Goal: Task Accomplishment & Management: Complete application form

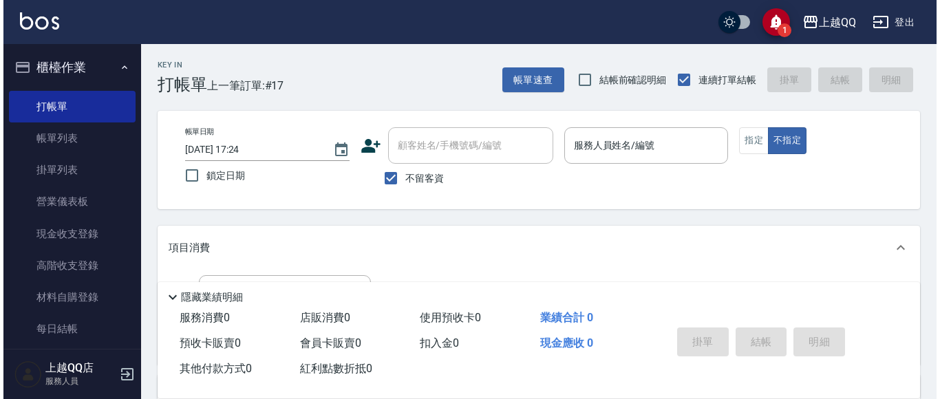
scroll to position [50, 0]
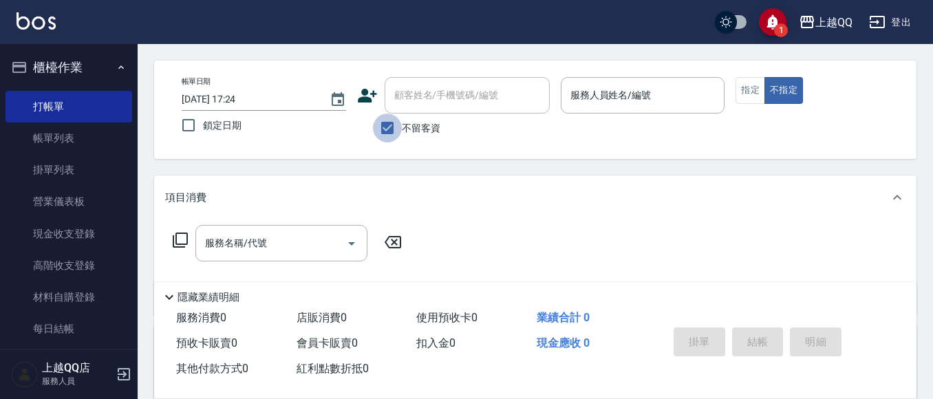
click at [384, 127] on input "不留客資" at bounding box center [387, 127] width 29 height 29
checkbox input "false"
click at [406, 94] on div "顧客姓名/手機號碼/編號 顧客姓名/手機號碼/編號" at bounding box center [466, 95] width 165 height 36
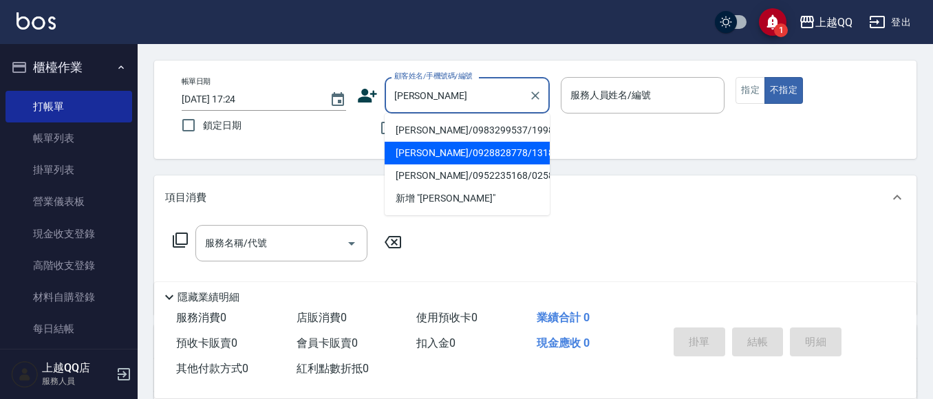
click at [432, 153] on li "[PERSON_NAME]/0928828778/1318" at bounding box center [466, 153] width 165 height 23
type input "[PERSON_NAME]/0928828778/1318"
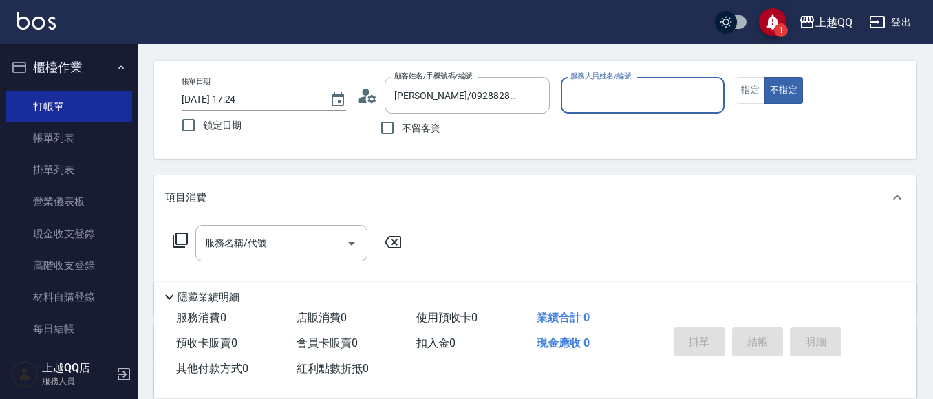
type input "[PERSON_NAME]-8"
click at [743, 94] on button "指定" at bounding box center [750, 90] width 30 height 27
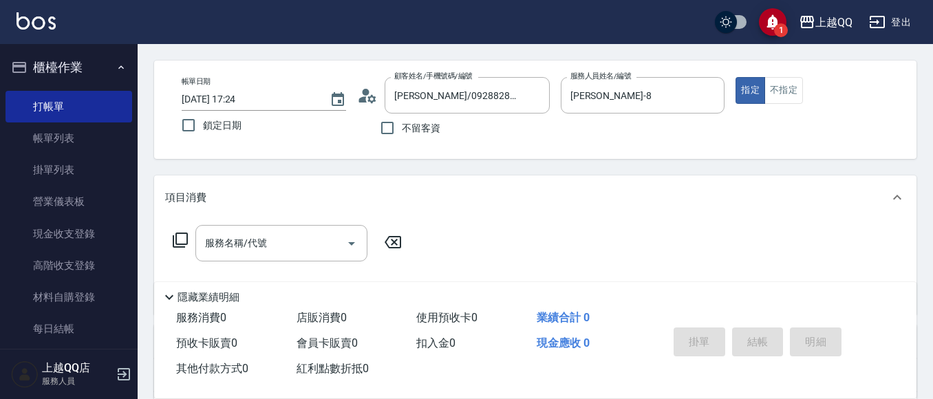
click at [184, 237] on icon at bounding box center [180, 240] width 17 height 17
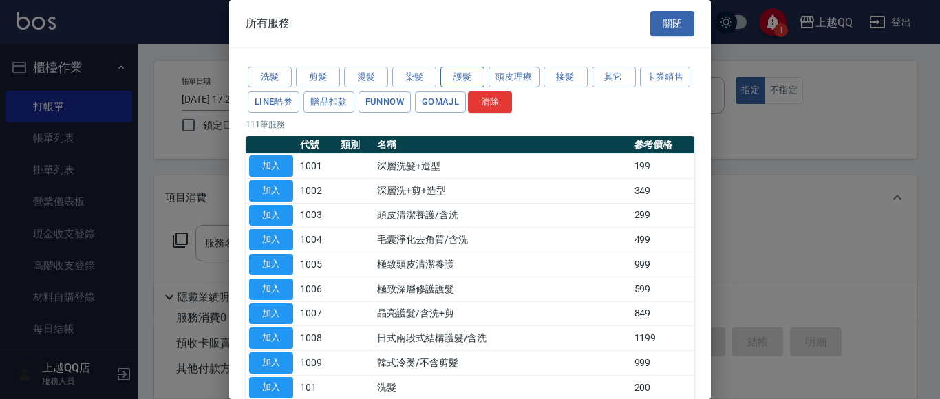
click at [467, 76] on button "護髮" at bounding box center [462, 77] width 44 height 21
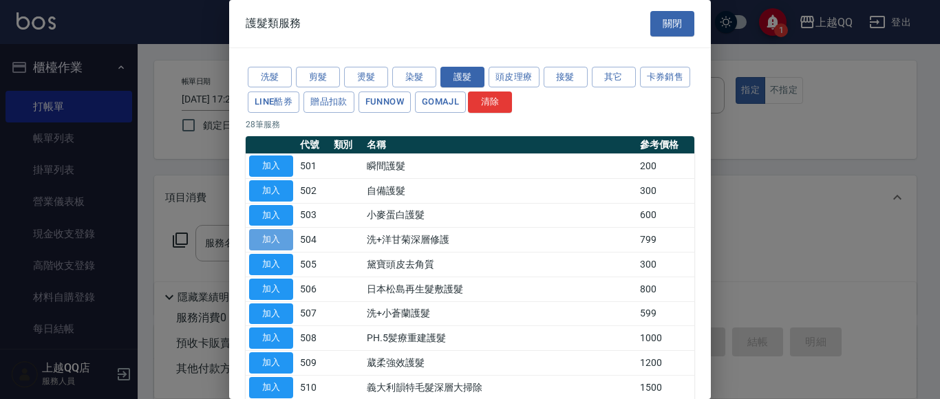
click at [263, 235] on button "加入" at bounding box center [271, 239] width 44 height 21
type input "洗+洋甘菊深層修護(504)"
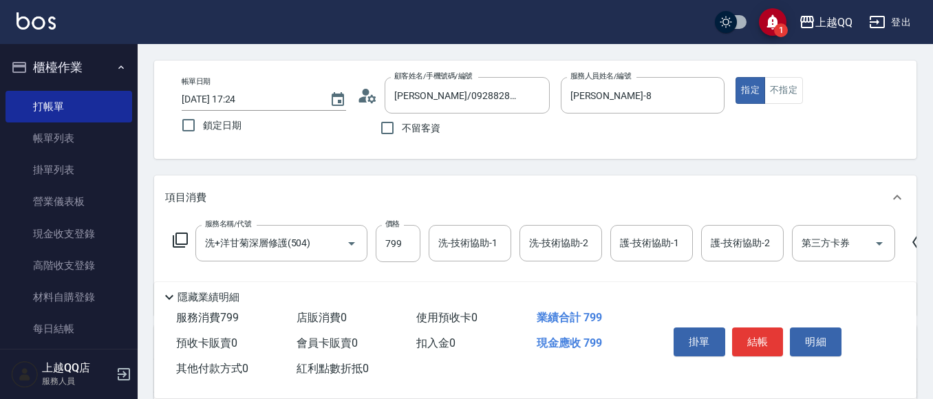
click at [913, 239] on icon at bounding box center [920, 242] width 34 height 17
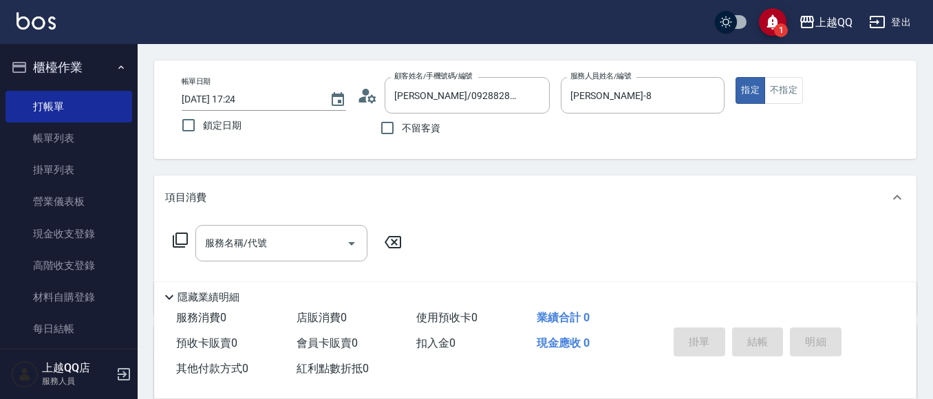
click at [176, 235] on icon at bounding box center [180, 239] width 15 height 15
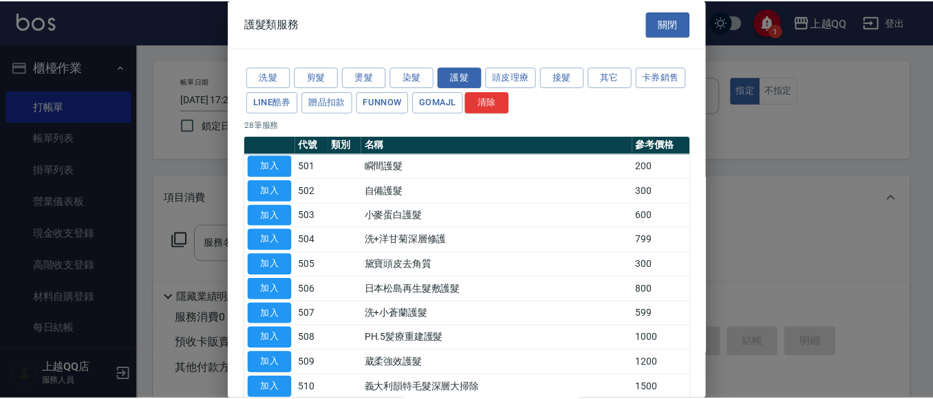
scroll to position [519, 0]
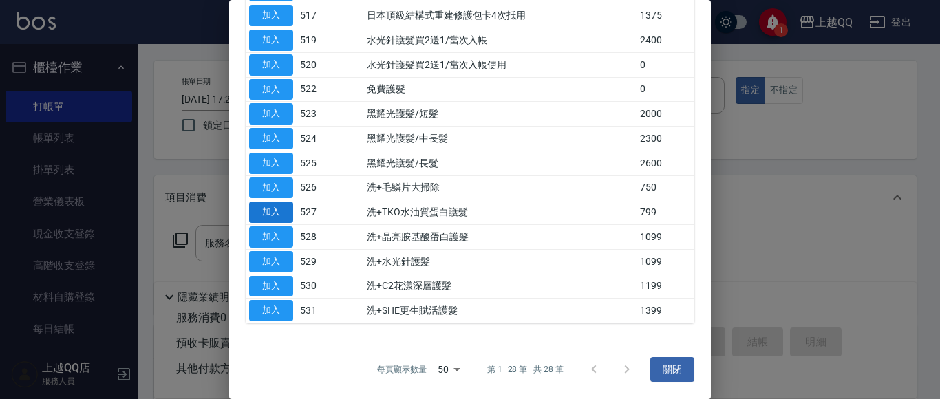
click at [279, 210] on button "加入" at bounding box center [271, 212] width 44 height 21
type input "洗+TKO水油質蛋白護髮(527)"
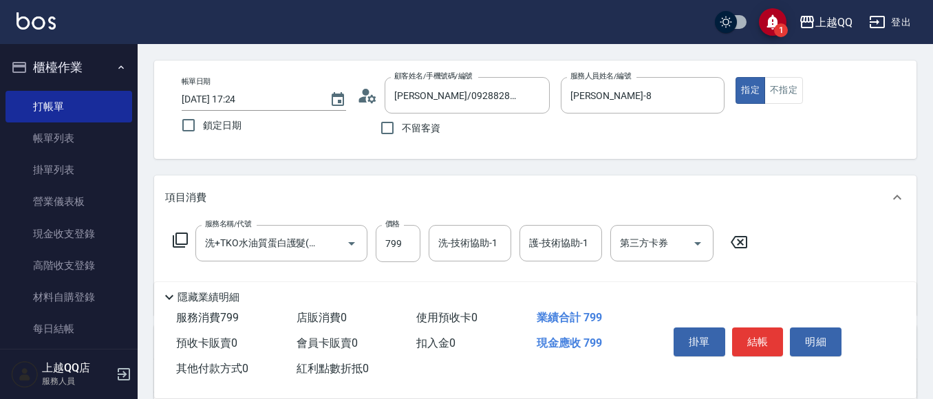
click at [184, 234] on icon at bounding box center [180, 239] width 15 height 15
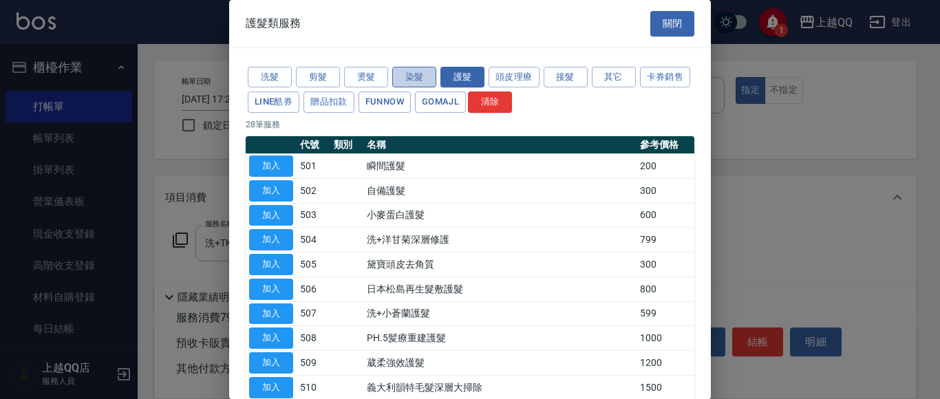
click at [405, 76] on button "染髮" at bounding box center [414, 77] width 44 height 21
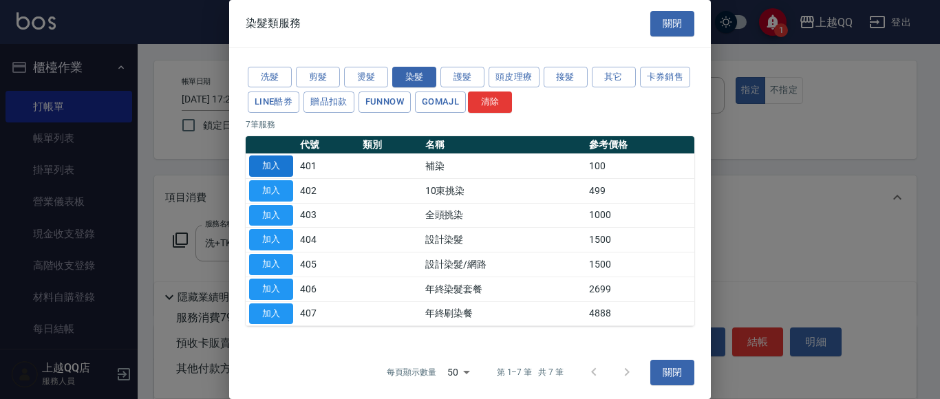
click at [283, 162] on button "加入" at bounding box center [271, 165] width 44 height 21
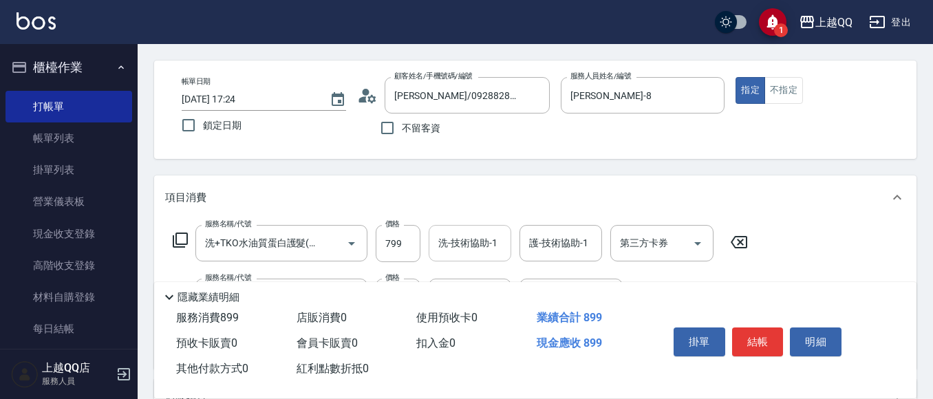
click at [441, 250] on input "洗-技術協助-1" at bounding box center [470, 243] width 70 height 24
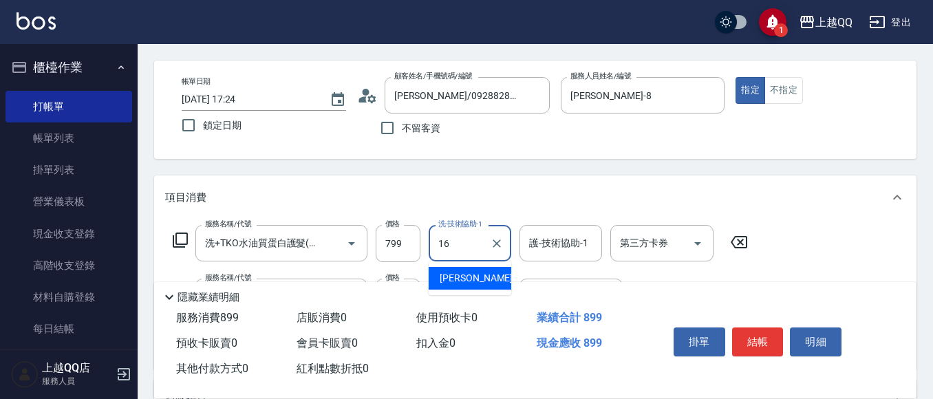
click at [465, 266] on ul "[PERSON_NAME] -16" at bounding box center [470, 278] width 83 height 34
click at [463, 275] on span "[PERSON_NAME] -16" at bounding box center [483, 278] width 87 height 14
type input "[PERSON_NAME]-16"
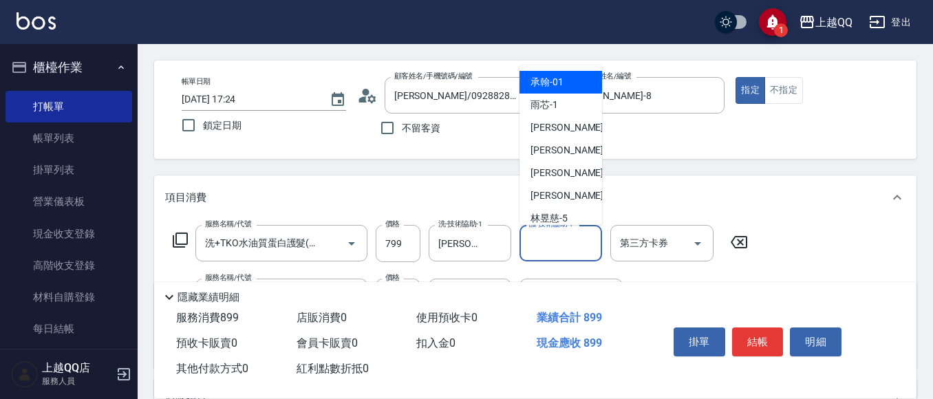
click at [534, 239] on div "護-技術協助-1 護-技術協助-1" at bounding box center [560, 243] width 83 height 36
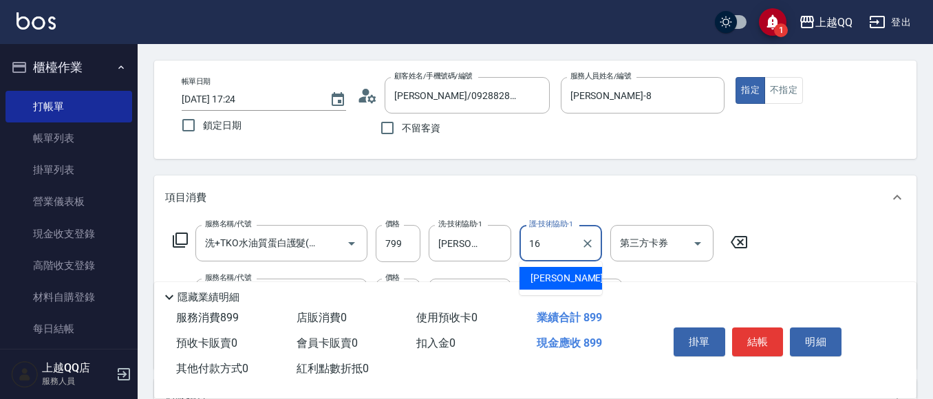
click at [561, 274] on span "[PERSON_NAME] -16" at bounding box center [573, 278] width 87 height 14
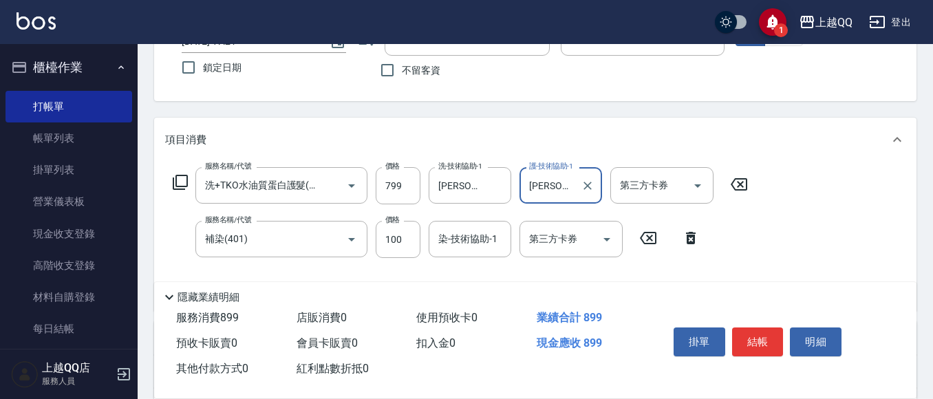
scroll to position [123, 0]
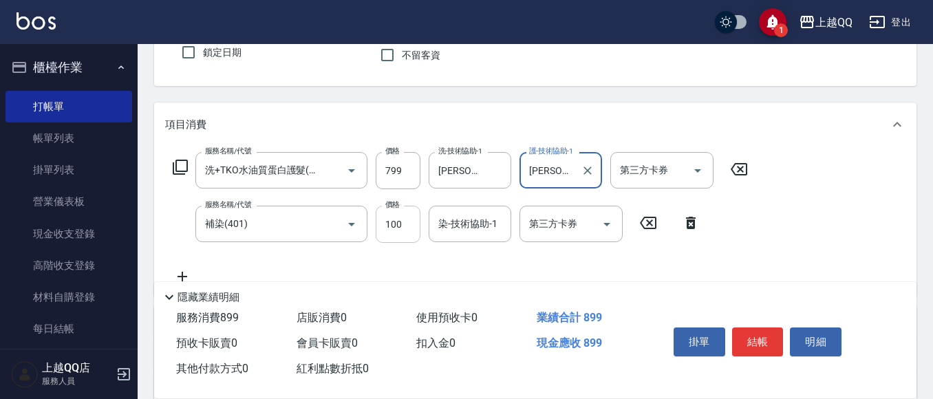
type input "[PERSON_NAME]-16"
click at [411, 229] on input "100" at bounding box center [398, 224] width 45 height 37
type input "1500"
click at [451, 227] on input "染-技術協助-1" at bounding box center [470, 224] width 70 height 24
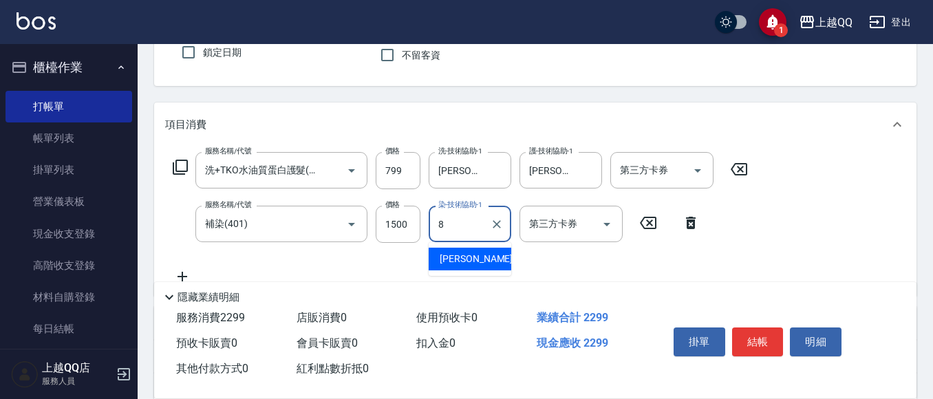
click at [449, 255] on span "[PERSON_NAME] -8" at bounding box center [480, 259] width 81 height 14
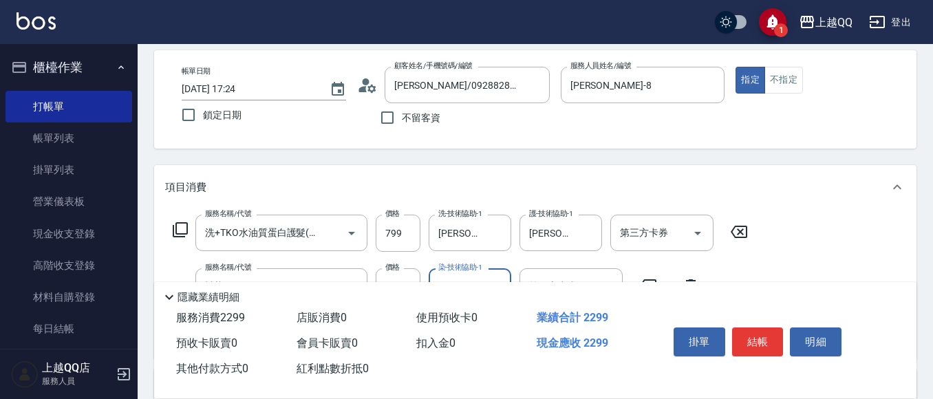
scroll to position [87, 0]
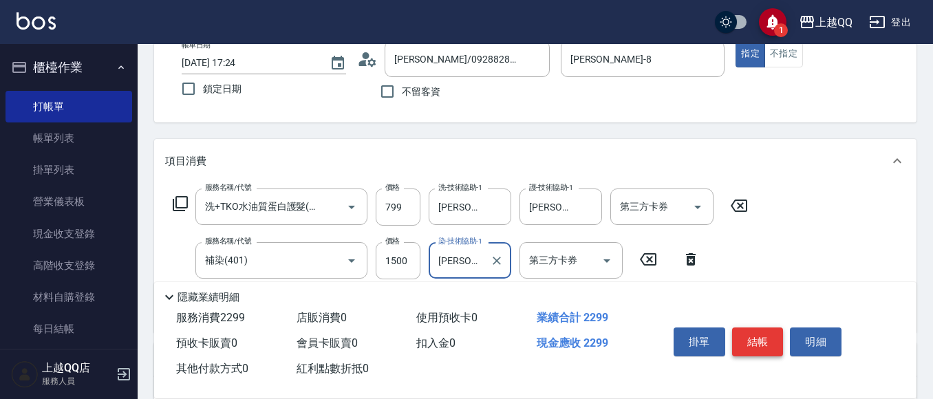
type input "[PERSON_NAME]-8"
click at [752, 336] on button "結帳" at bounding box center [758, 341] width 52 height 29
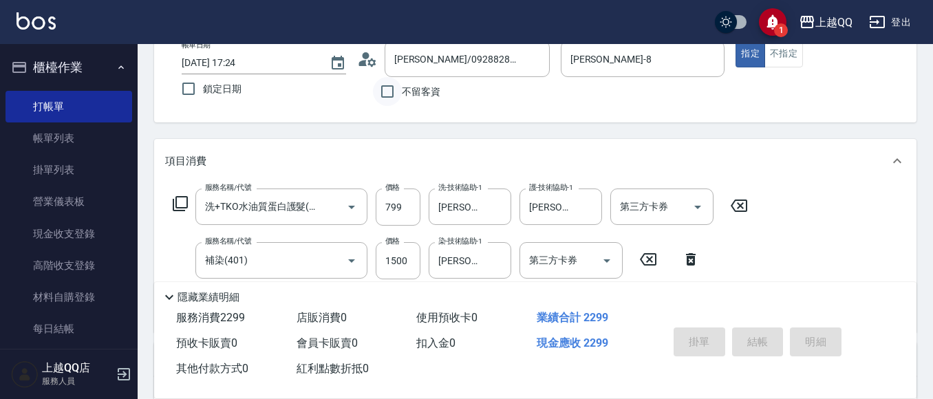
type input "[DATE] 18:28"
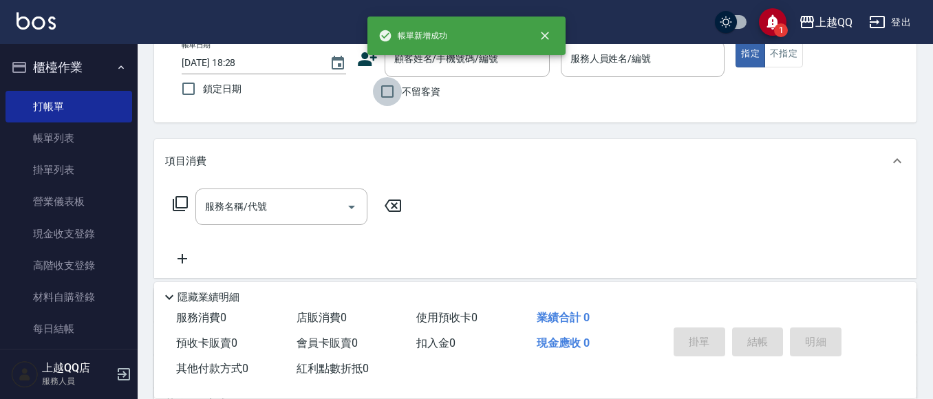
click at [386, 86] on input "不留客資" at bounding box center [387, 91] width 29 height 29
checkbox input "true"
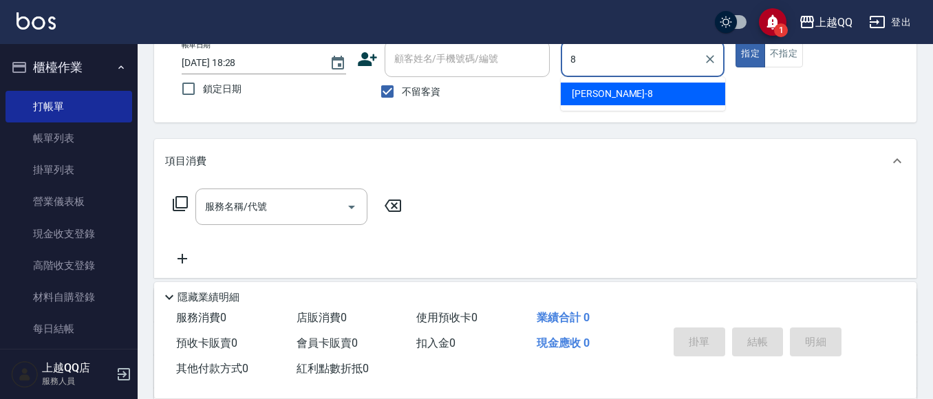
type input "[PERSON_NAME]-8"
type button "true"
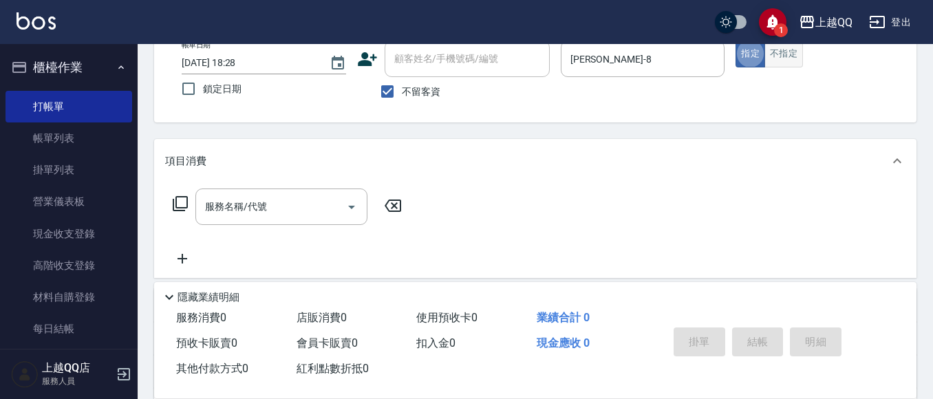
click at [788, 52] on button "不指定" at bounding box center [783, 54] width 39 height 27
click at [177, 198] on icon at bounding box center [180, 203] width 15 height 15
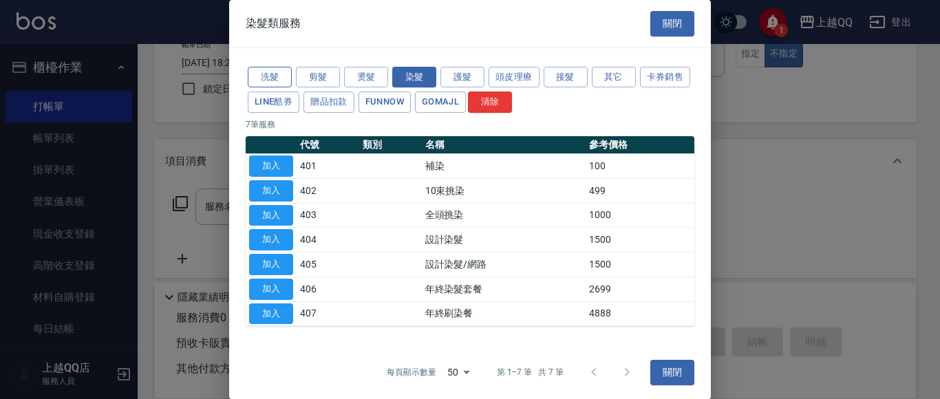
click at [272, 67] on button "洗髮" at bounding box center [270, 77] width 44 height 21
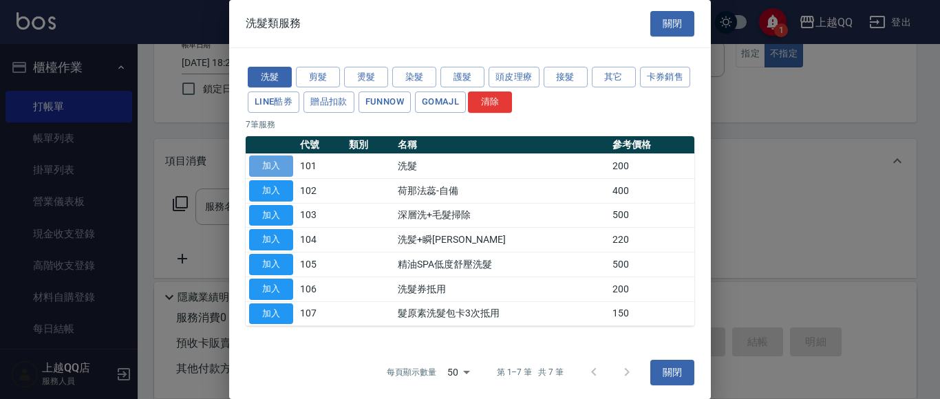
click at [264, 162] on button "加入" at bounding box center [271, 165] width 44 height 21
type input "洗髮(101)"
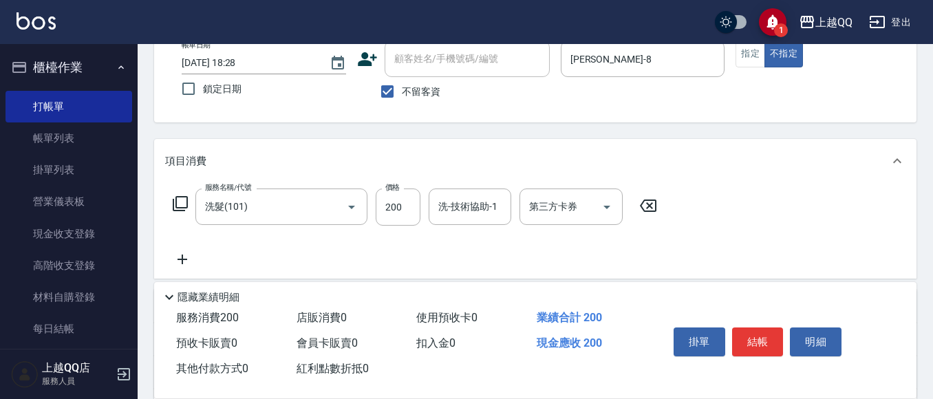
click at [181, 202] on icon at bounding box center [180, 203] width 17 height 17
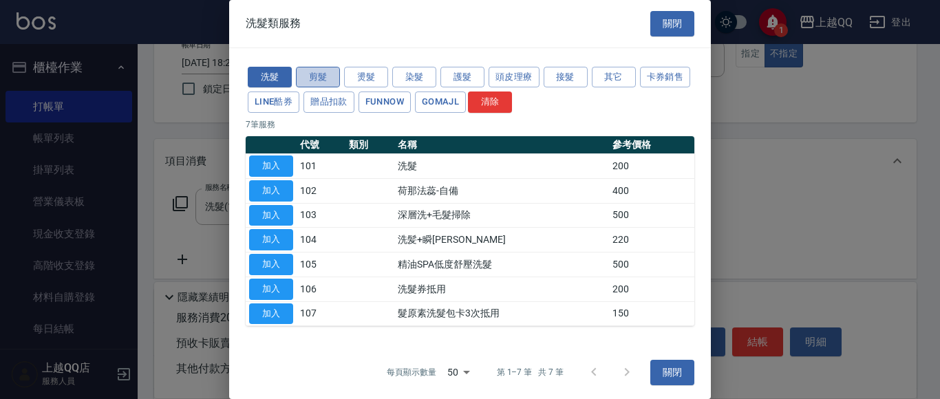
click at [325, 76] on button "剪髮" at bounding box center [318, 77] width 44 height 21
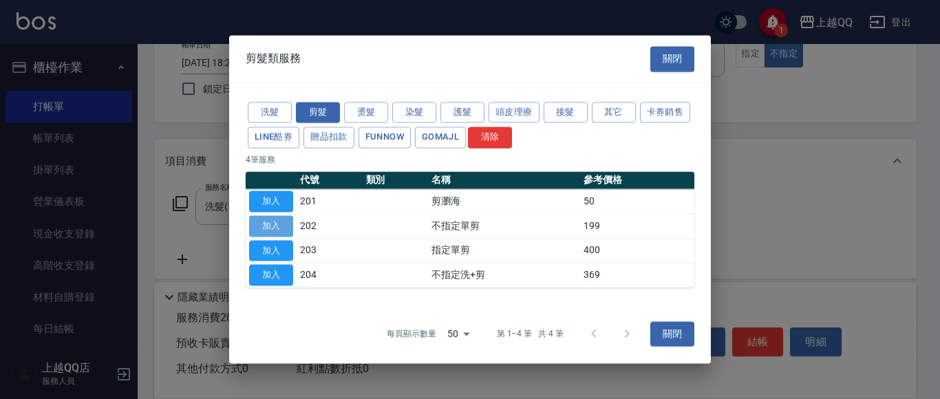
click at [283, 221] on button "加入" at bounding box center [271, 225] width 44 height 21
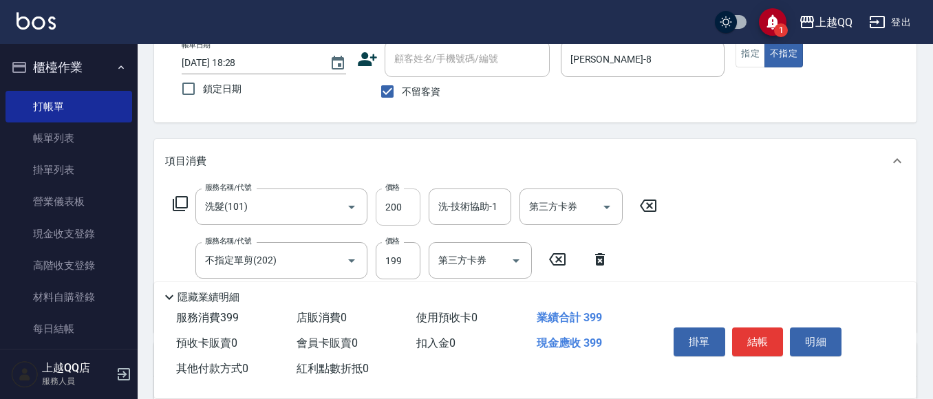
click at [415, 206] on input "200" at bounding box center [398, 206] width 45 height 37
type input "250"
click at [458, 199] on div "洗-技術協助-1 洗-技術協助-1" at bounding box center [470, 206] width 83 height 36
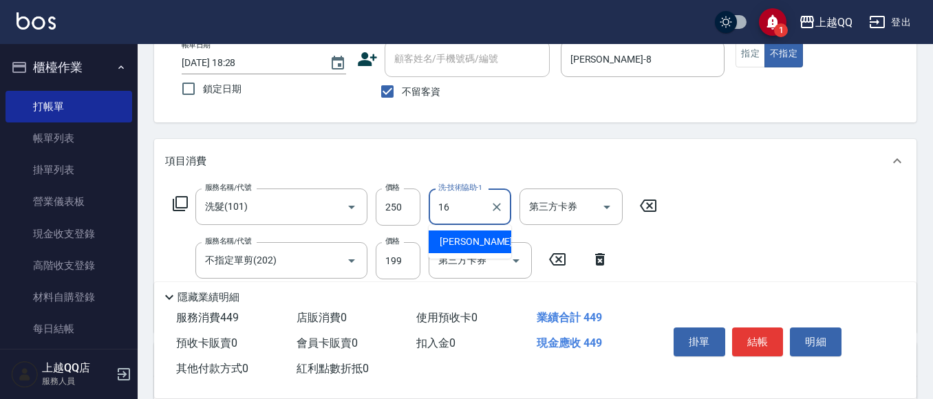
click at [458, 237] on span "[PERSON_NAME] -16" at bounding box center [483, 242] width 87 height 14
type input "[PERSON_NAME]-16"
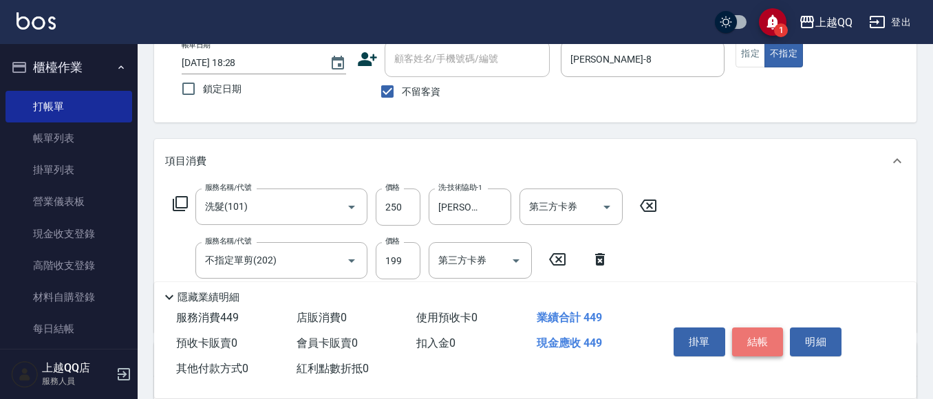
click at [754, 337] on button "結帳" at bounding box center [758, 341] width 52 height 29
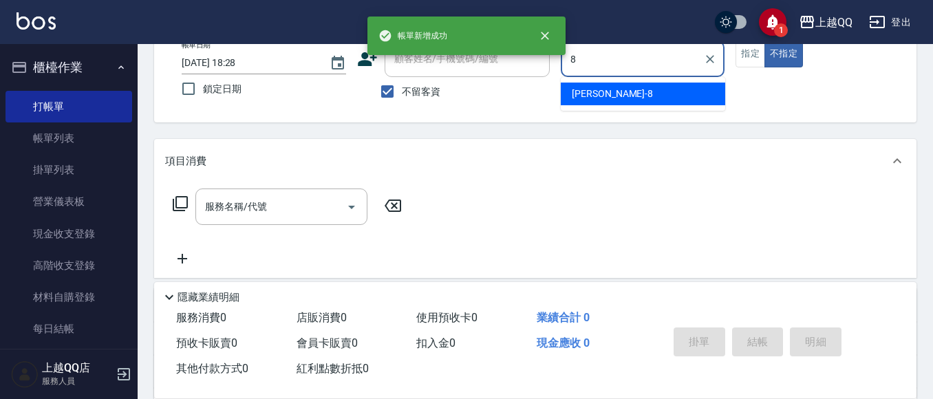
type input "[PERSON_NAME]-8"
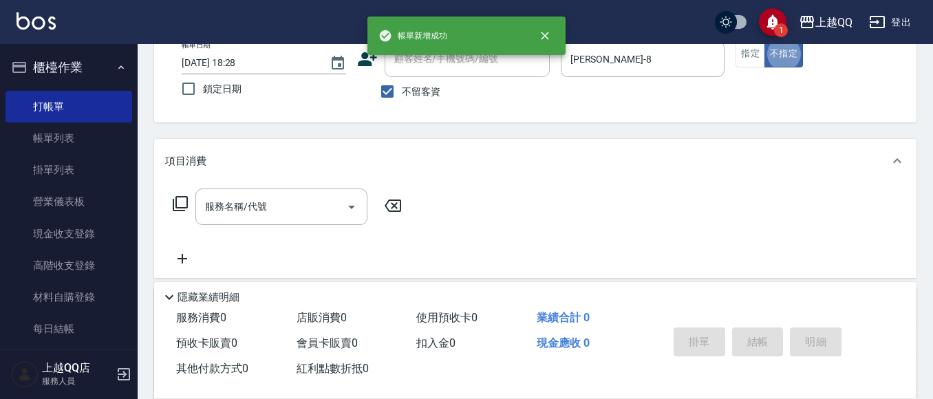
type button "false"
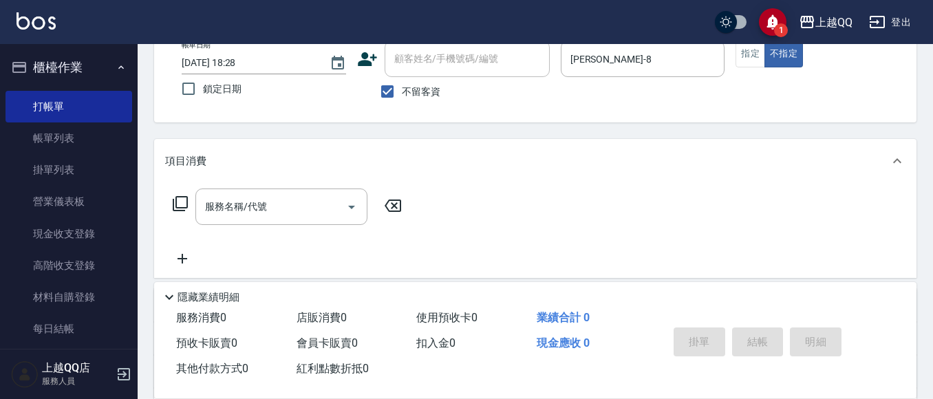
click at [186, 204] on icon at bounding box center [180, 203] width 17 height 17
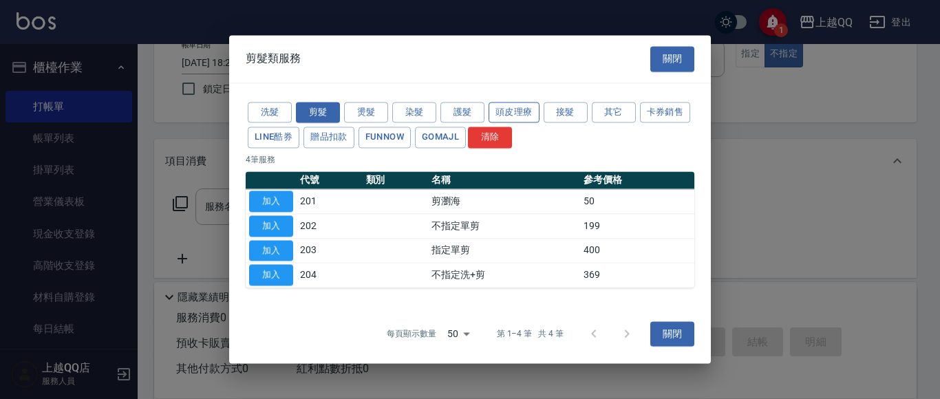
click at [508, 112] on button "頭皮理療" at bounding box center [513, 112] width 51 height 21
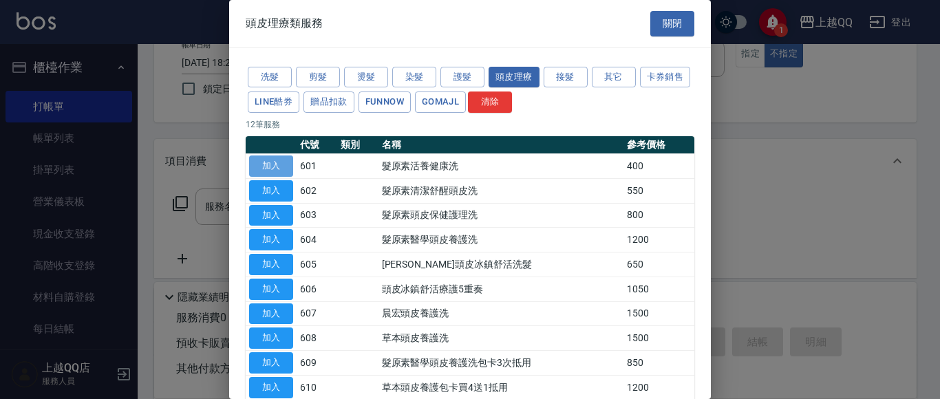
click at [281, 158] on button "加入" at bounding box center [271, 165] width 44 height 21
type input "髮原素活養健康洗(601)"
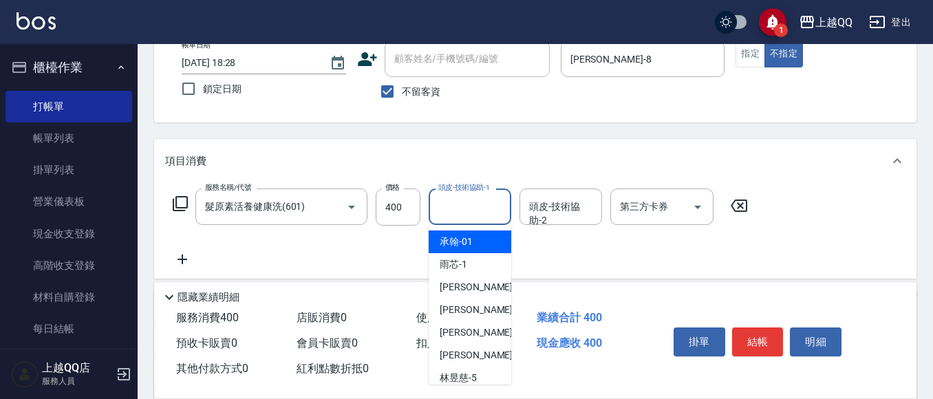
click at [457, 217] on input "頭皮-技術協助-1" at bounding box center [470, 207] width 70 height 24
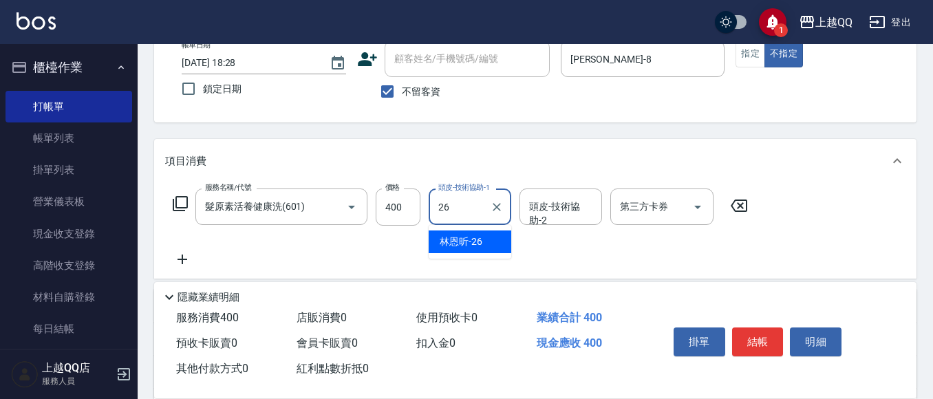
click at [459, 237] on span "[PERSON_NAME]-26" at bounding box center [461, 242] width 43 height 14
type input "[PERSON_NAME]-26"
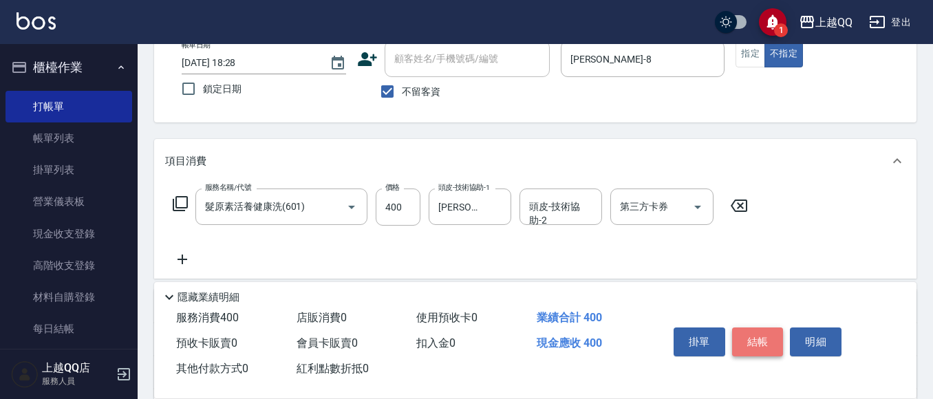
click at [768, 334] on button "結帳" at bounding box center [758, 341] width 52 height 29
